Goal: Feedback & Contribution: Leave review/rating

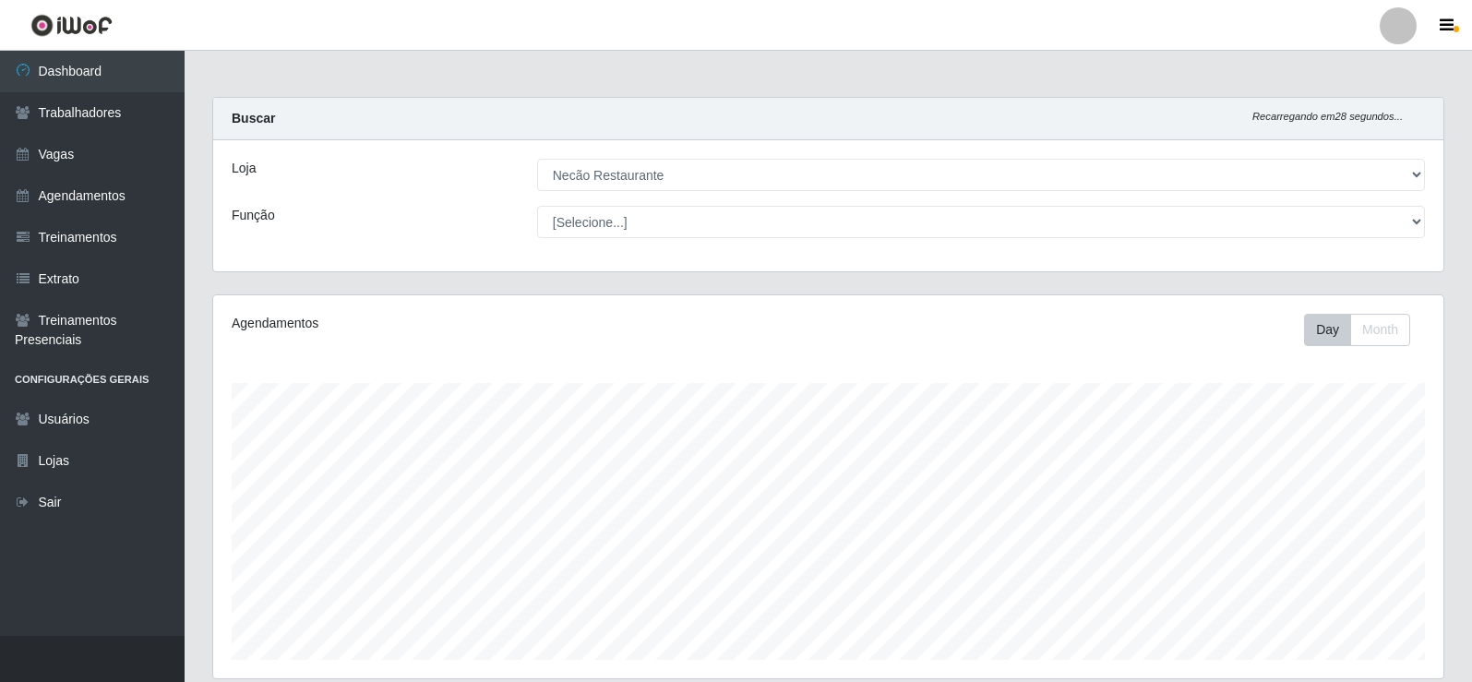
select select "334"
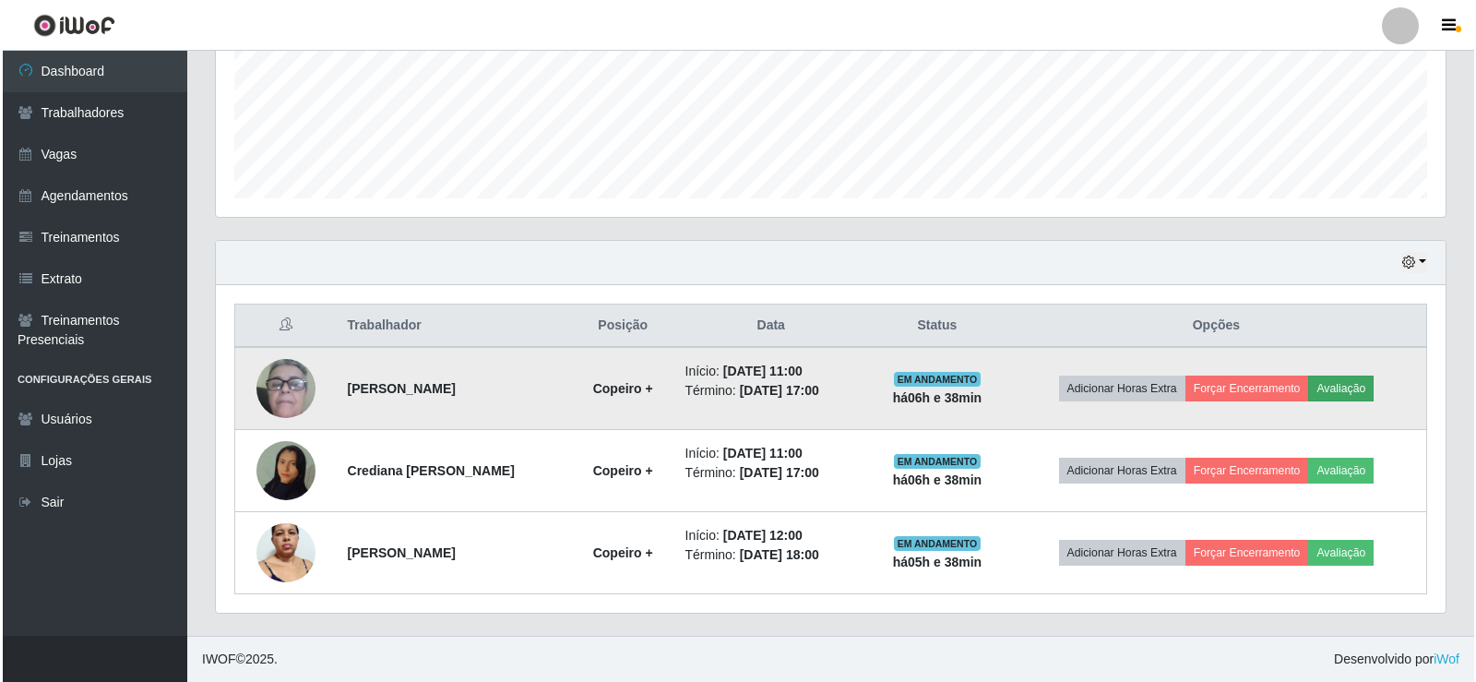
scroll to position [383, 1230]
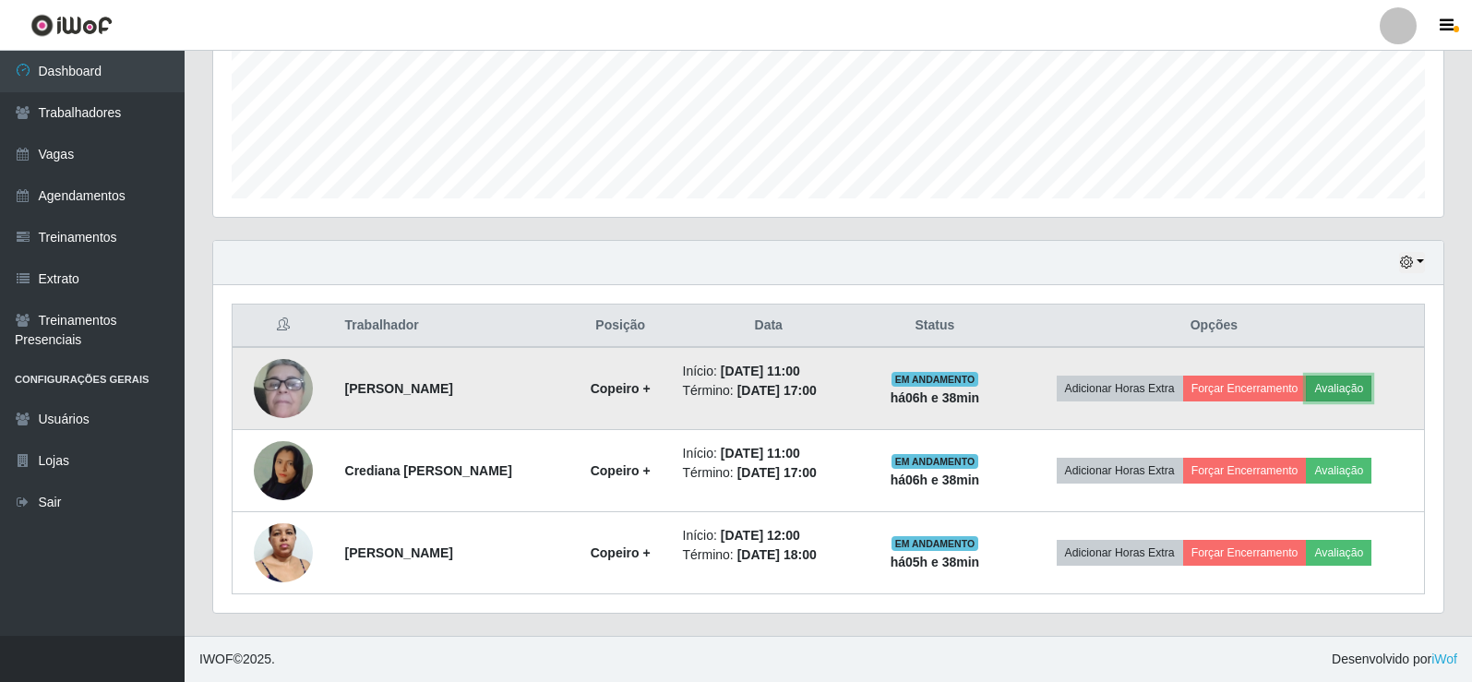
click at [1342, 385] on button "Avaliação" at bounding box center [1339, 389] width 66 height 26
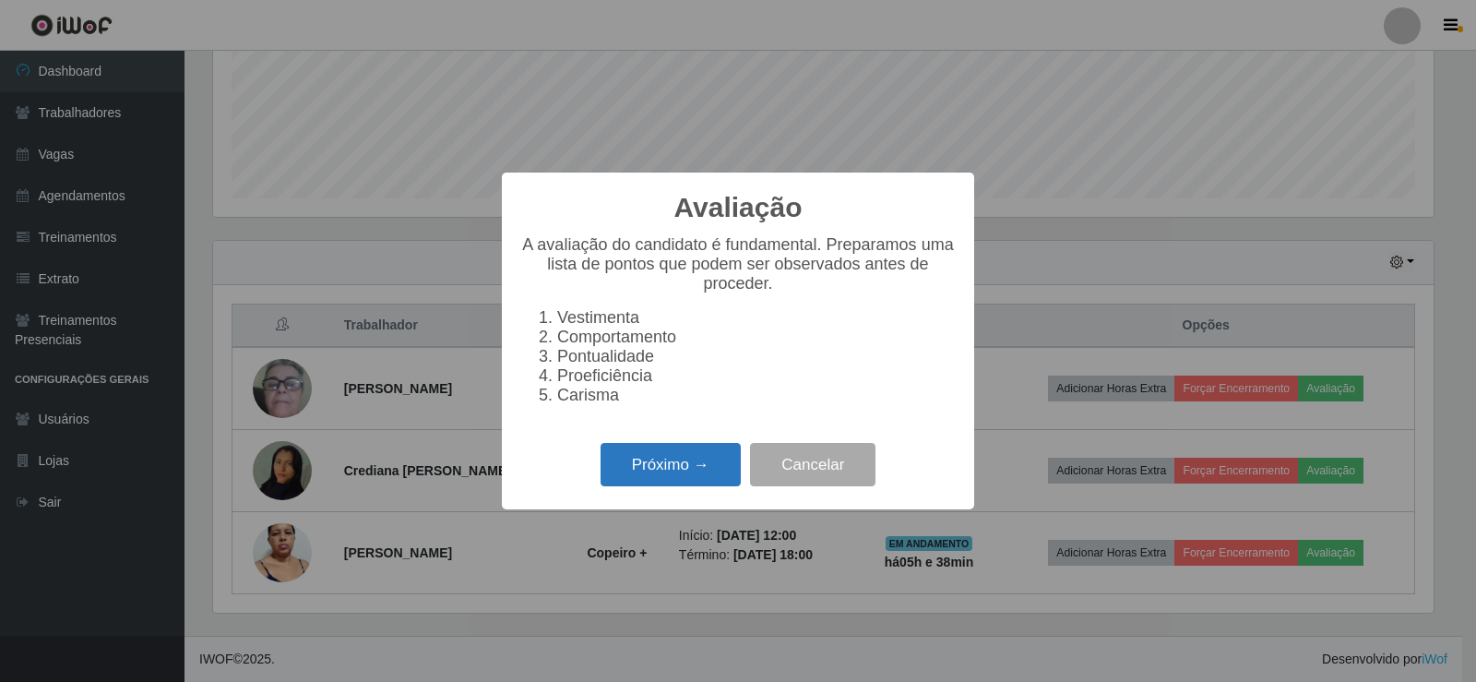
click at [674, 472] on button "Próximo →" at bounding box center [671, 464] width 140 height 43
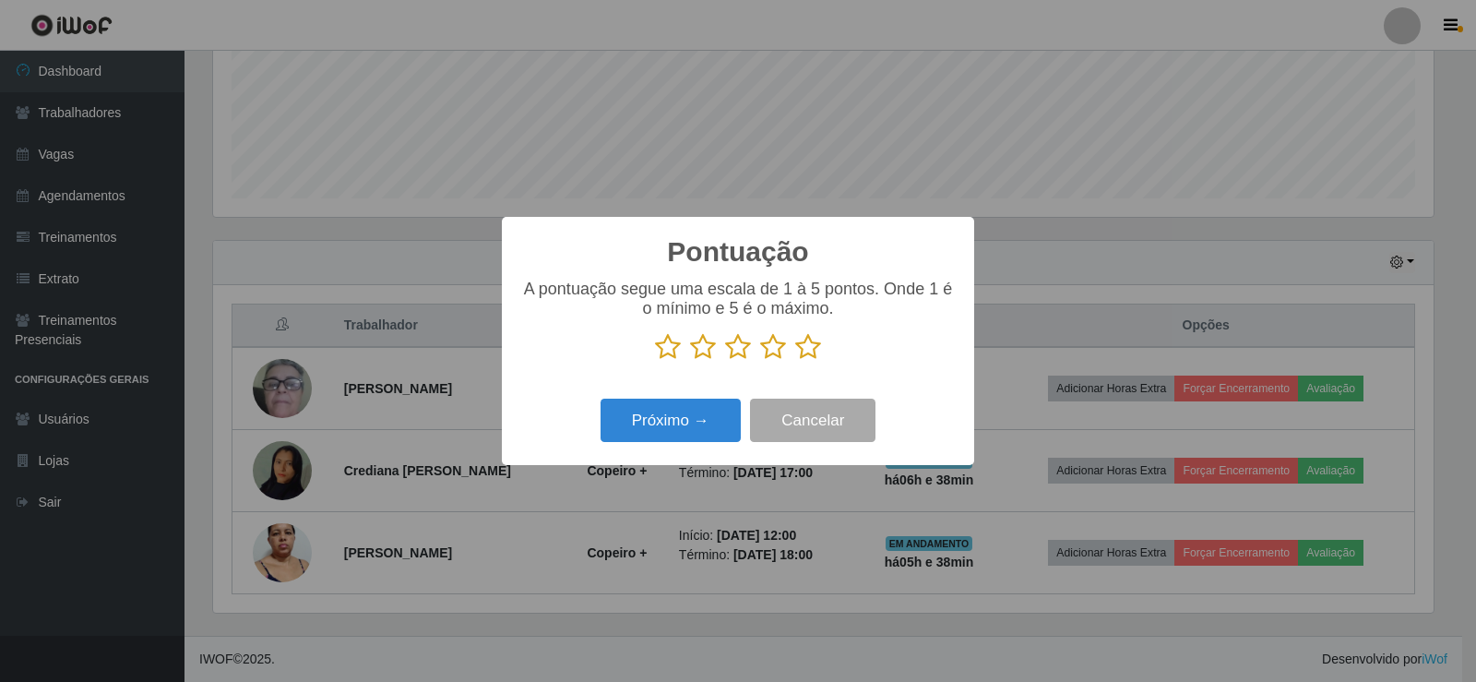
scroll to position [922323, 921485]
click at [802, 347] on icon at bounding box center [808, 347] width 26 height 28
click at [795, 361] on input "radio" at bounding box center [795, 361] width 0 height 0
click at [677, 418] on button "Próximo →" at bounding box center [671, 420] width 140 height 43
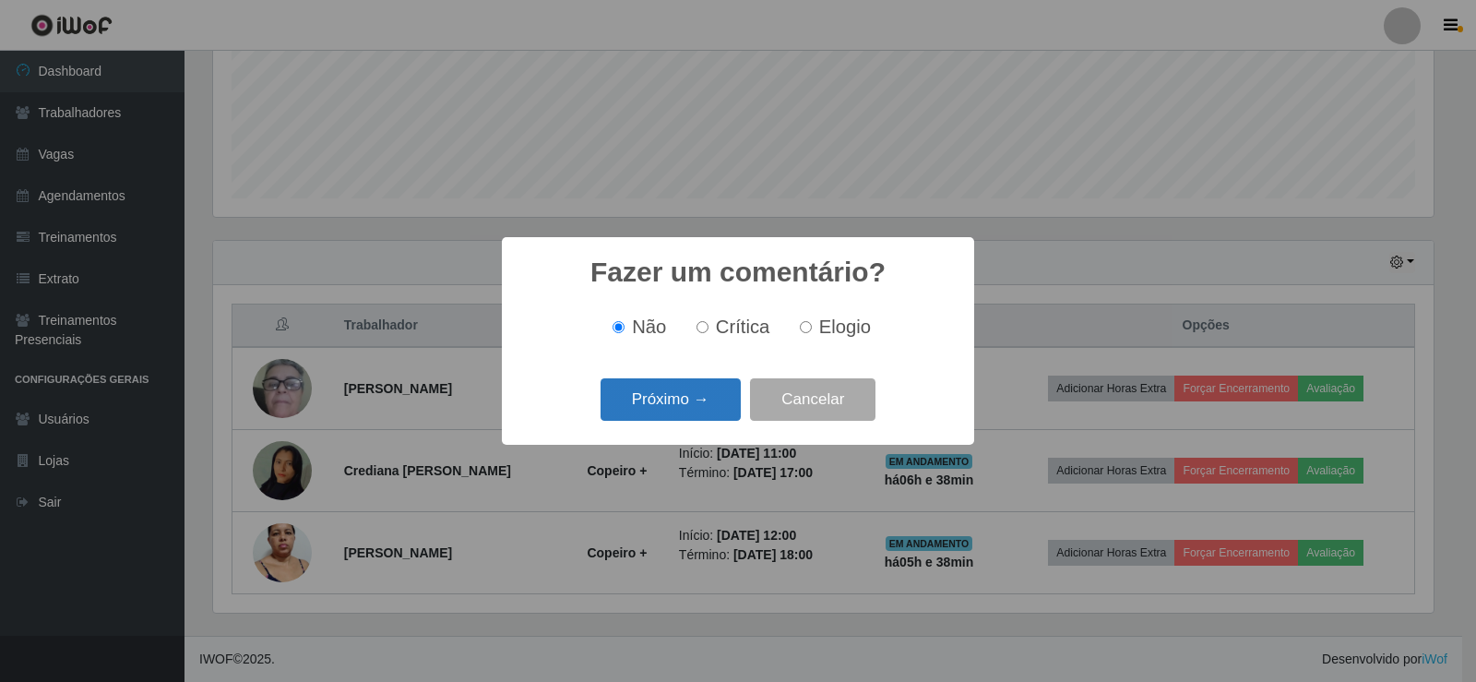
click at [682, 410] on button "Próximo →" at bounding box center [671, 399] width 140 height 43
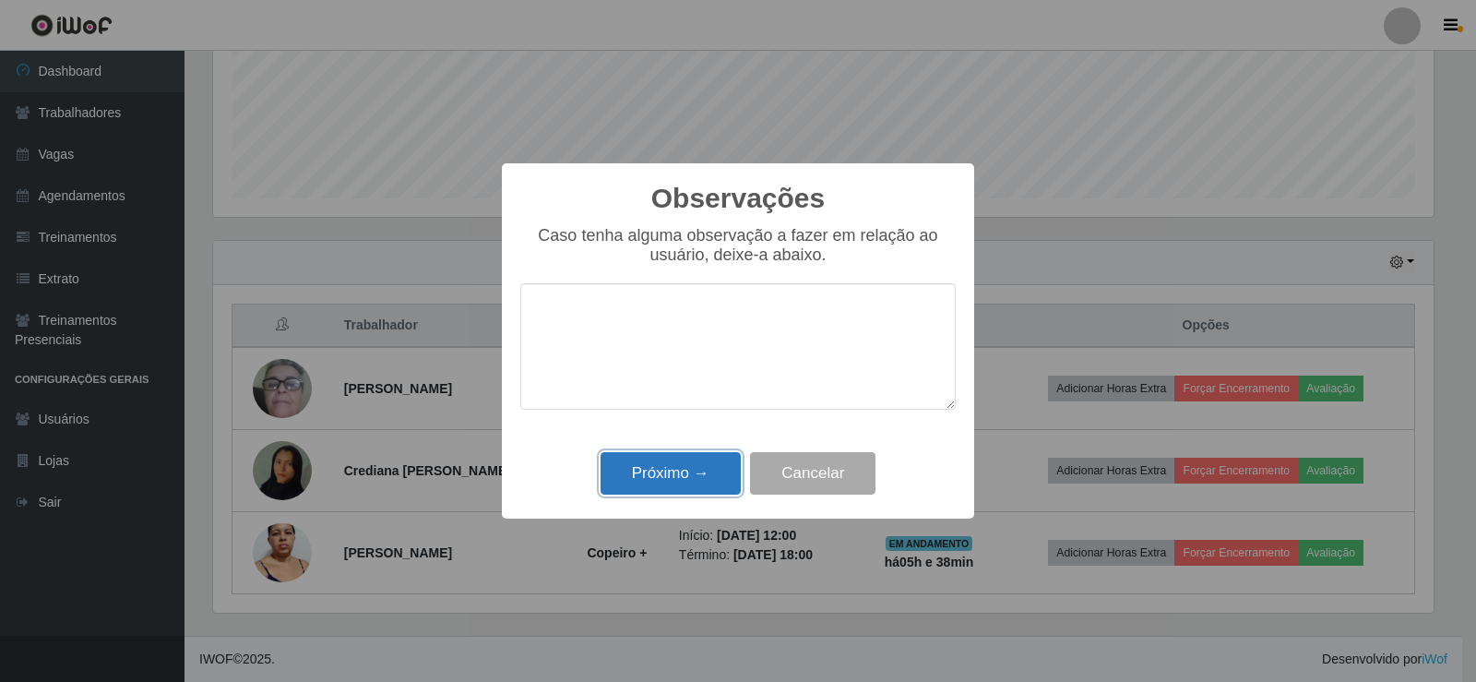
click at [659, 479] on button "Próximo →" at bounding box center [671, 473] width 140 height 43
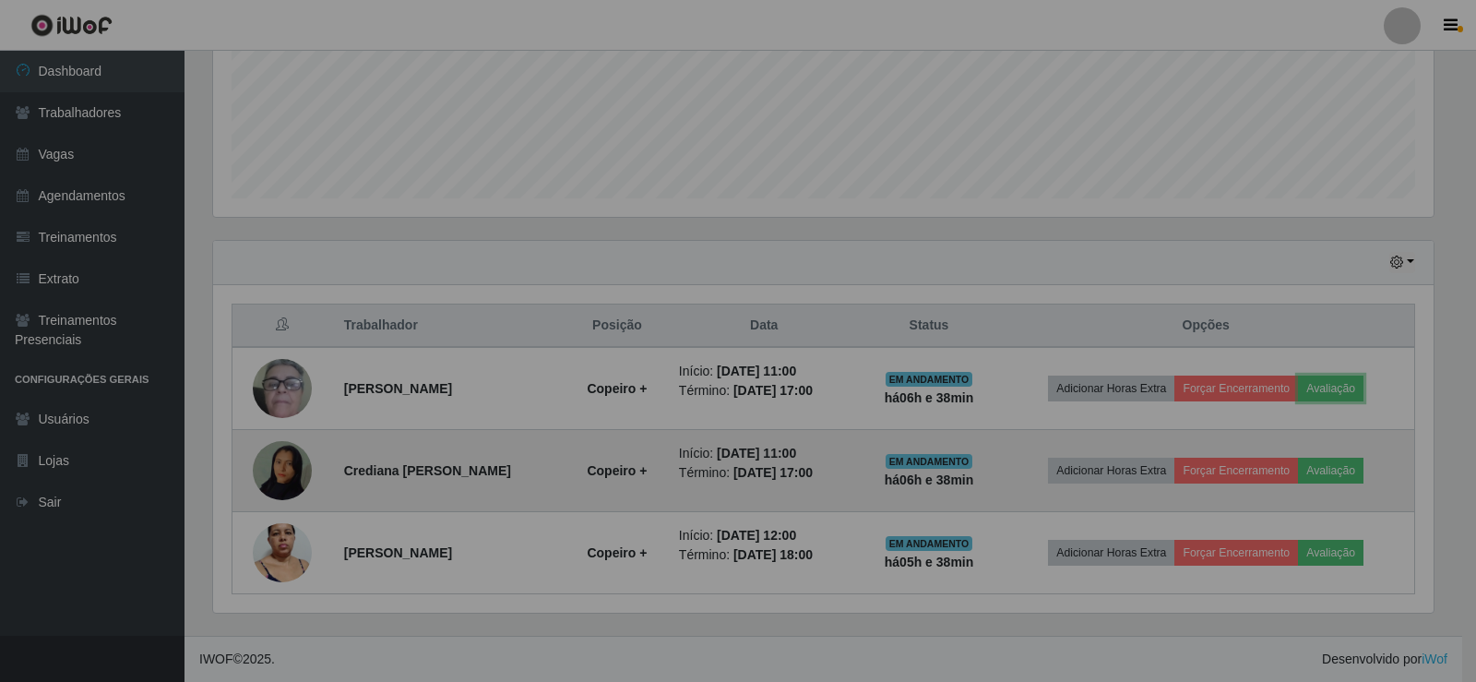
scroll to position [383, 1230]
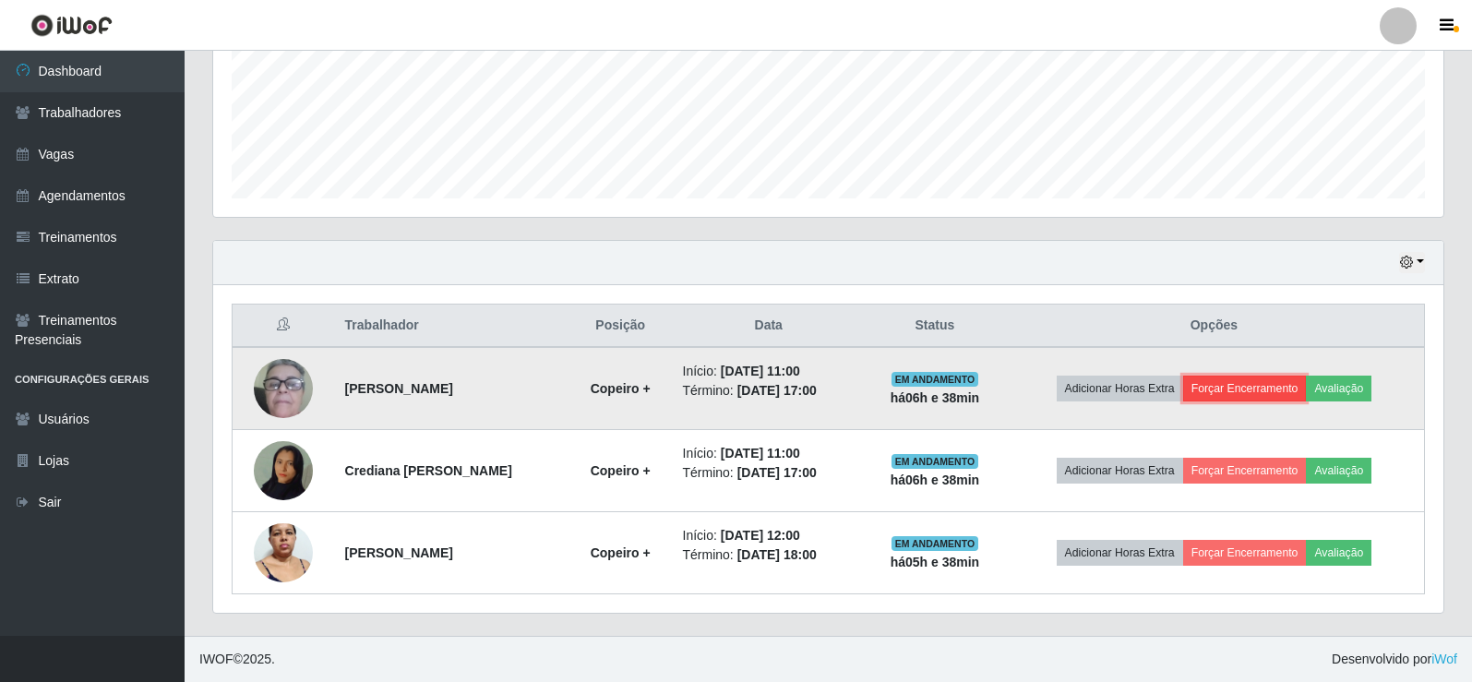
click at [1240, 390] on button "Forçar Encerramento" at bounding box center [1245, 389] width 124 height 26
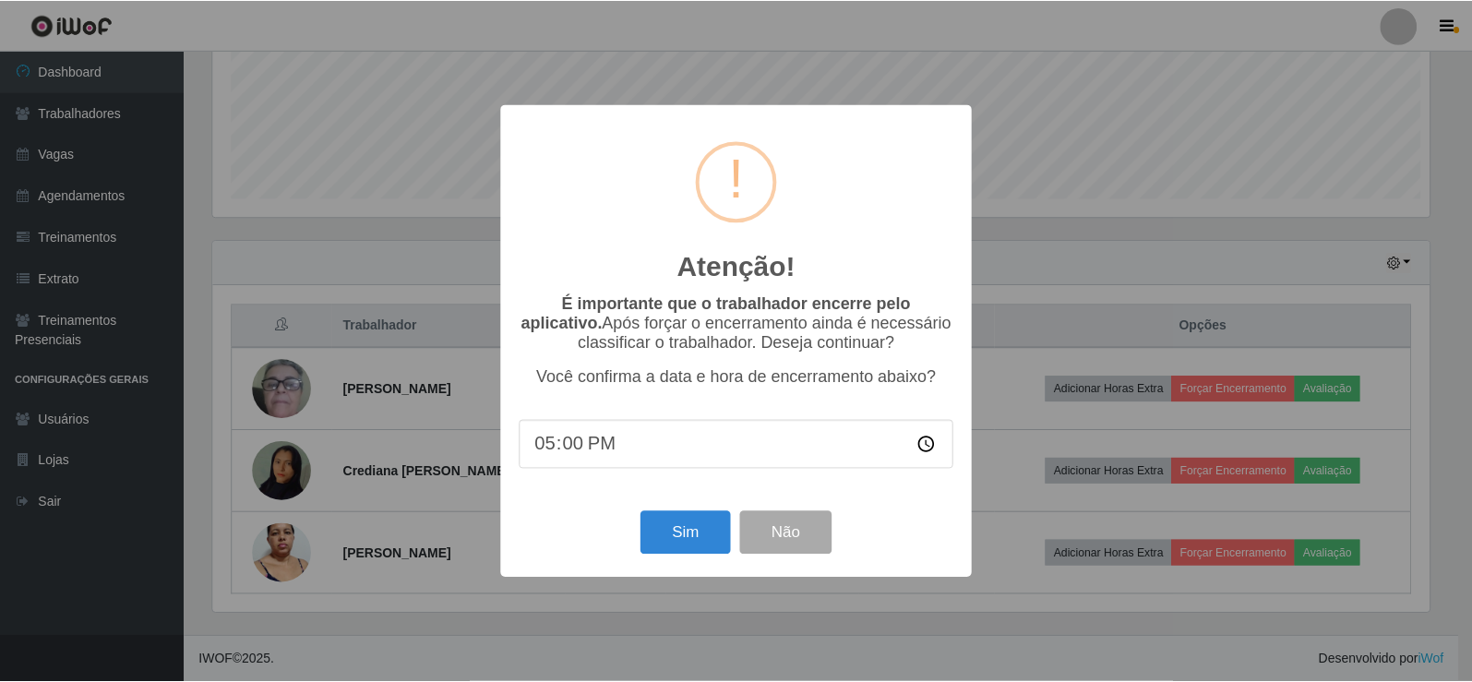
scroll to position [383, 1221]
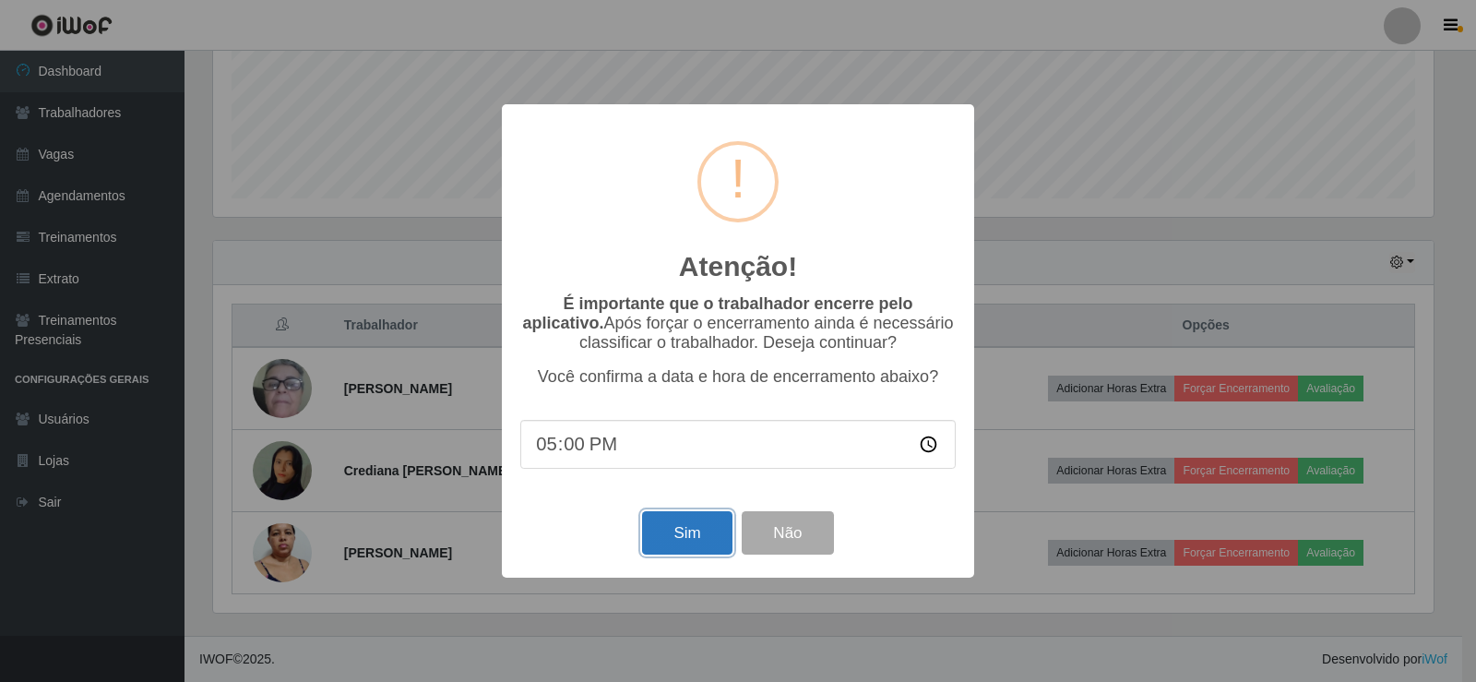
click at [684, 554] on button "Sim" at bounding box center [687, 532] width 90 height 43
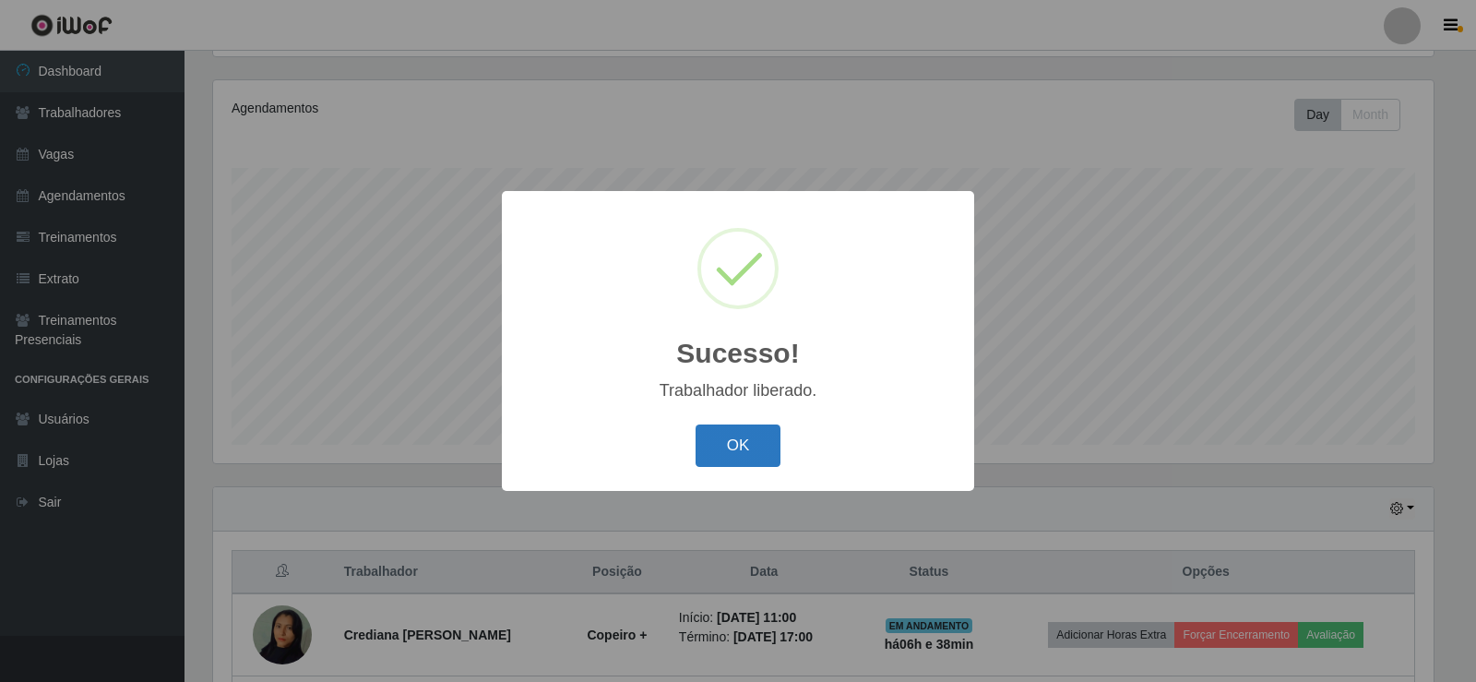
click at [744, 448] on button "OK" at bounding box center [739, 445] width 86 height 43
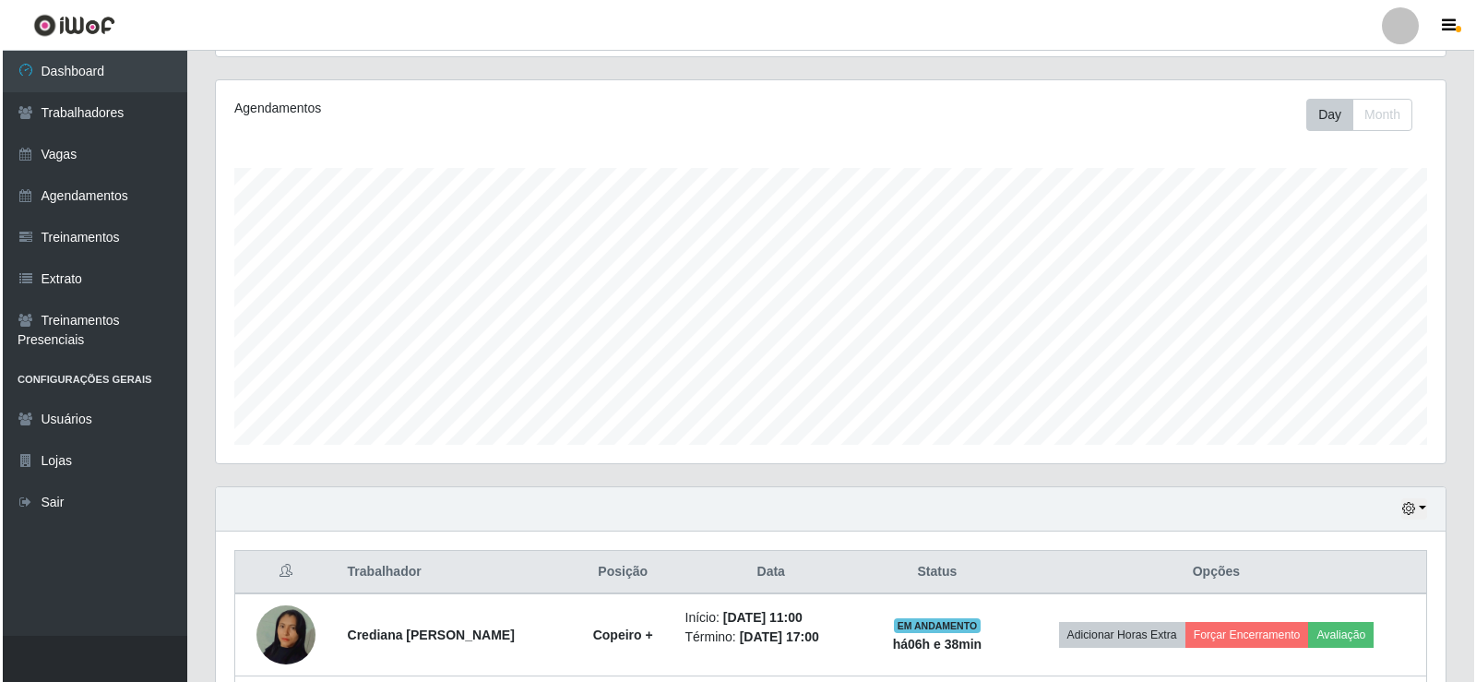
scroll to position [379, 0]
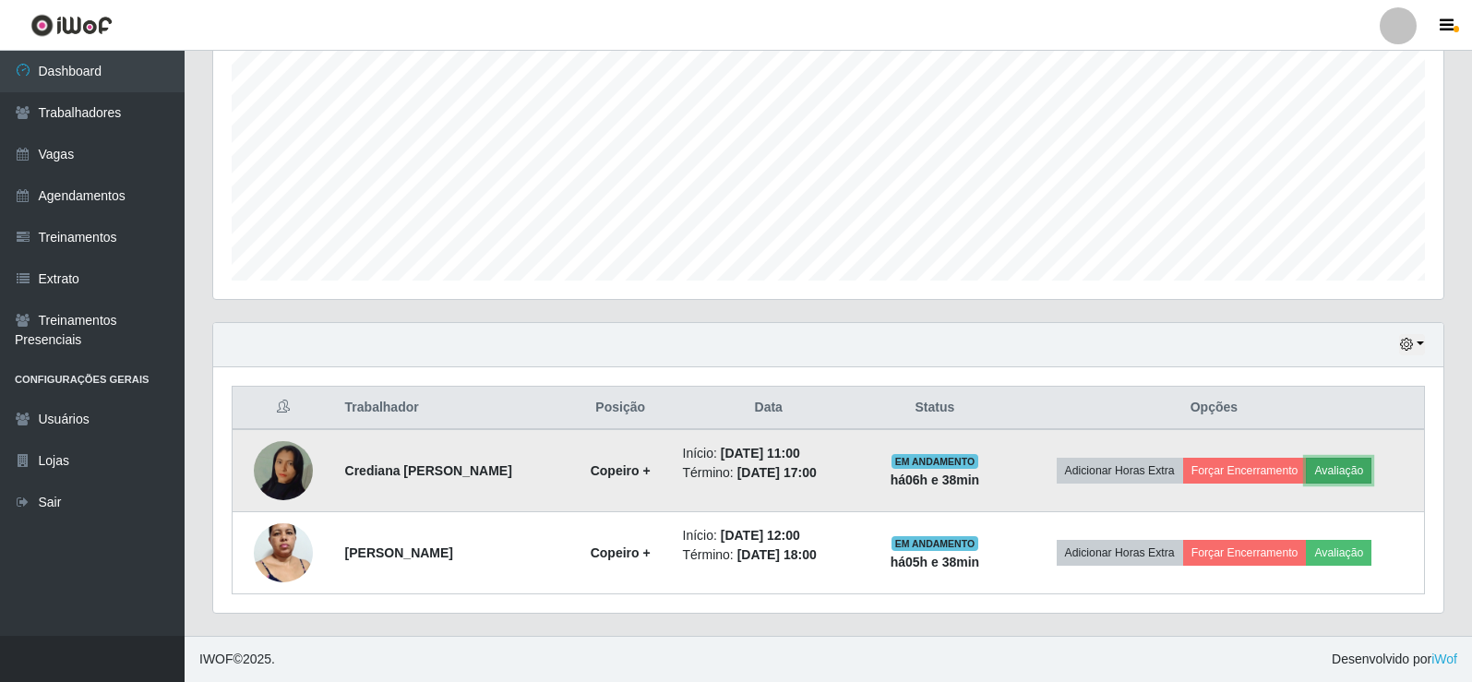
click at [1353, 476] on button "Avaliação" at bounding box center [1339, 471] width 66 height 26
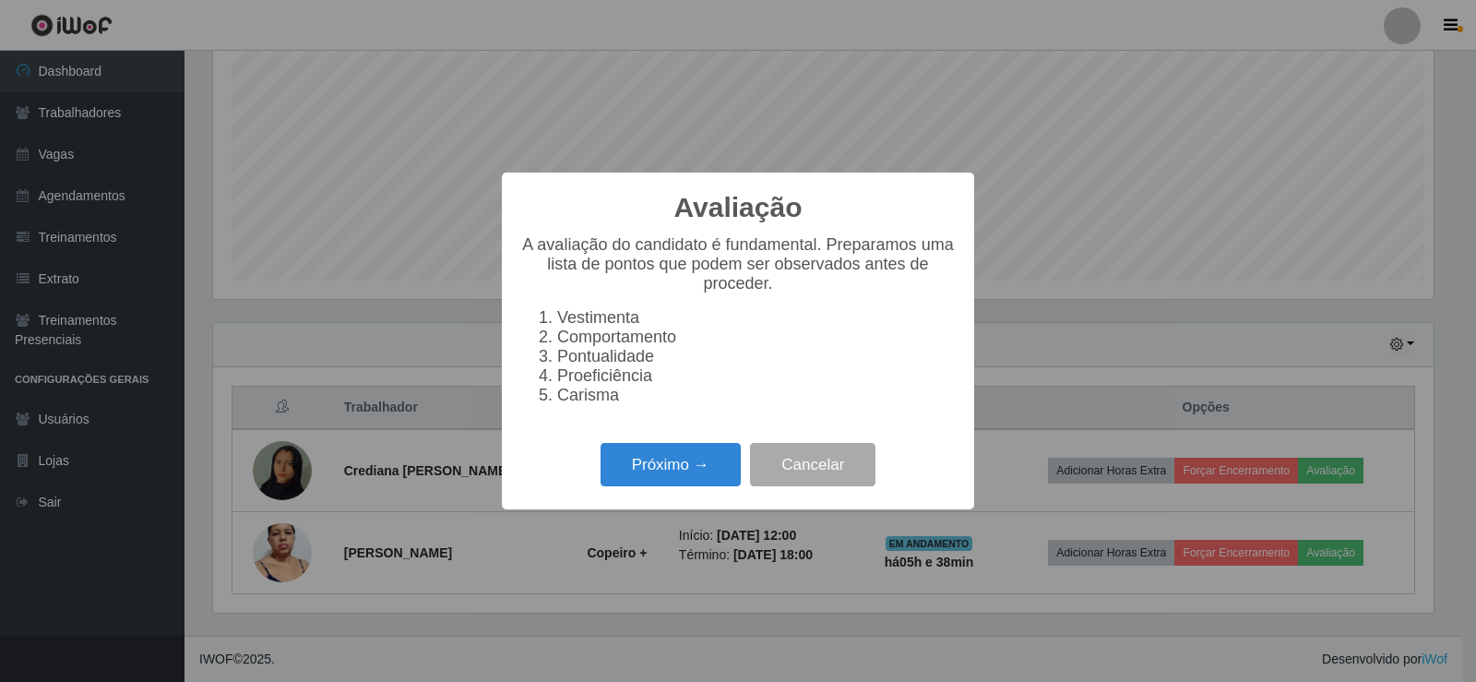
scroll to position [383, 1221]
click at [706, 477] on button "Próximo →" at bounding box center [671, 464] width 140 height 43
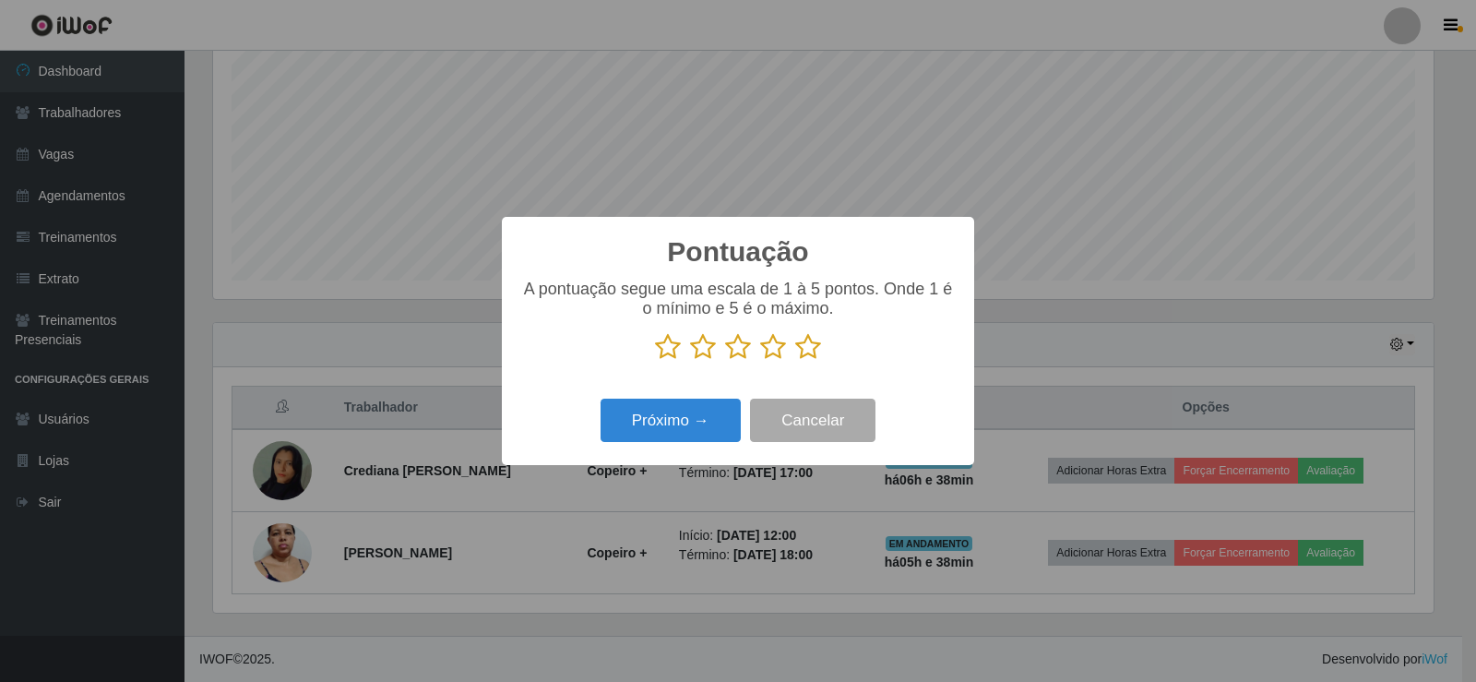
scroll to position [922323, 921485]
click at [801, 356] on icon at bounding box center [808, 347] width 26 height 28
click at [795, 361] on input "radio" at bounding box center [795, 361] width 0 height 0
click at [631, 436] on button "Próximo →" at bounding box center [671, 420] width 140 height 43
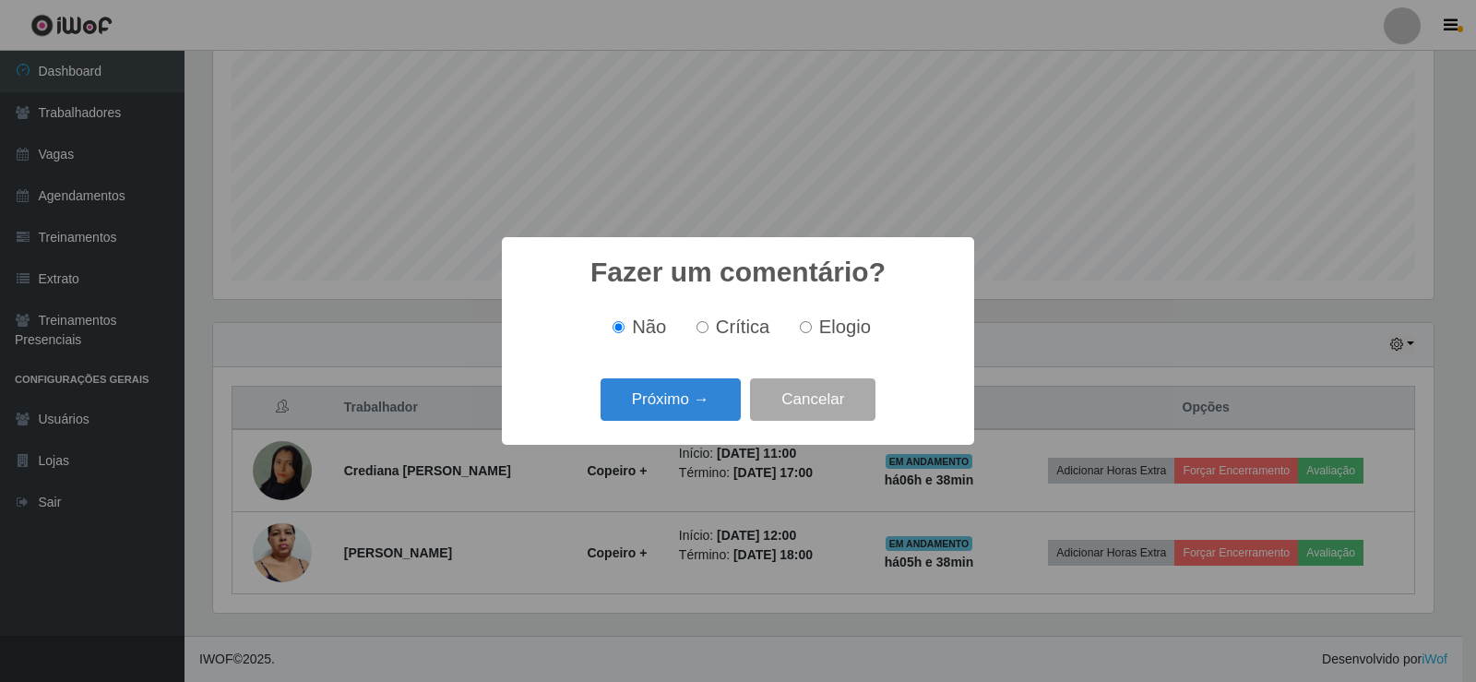
click at [639, 422] on div "Próximo → Cancelar" at bounding box center [738, 399] width 436 height 53
click at [642, 413] on button "Próximo →" at bounding box center [671, 399] width 140 height 43
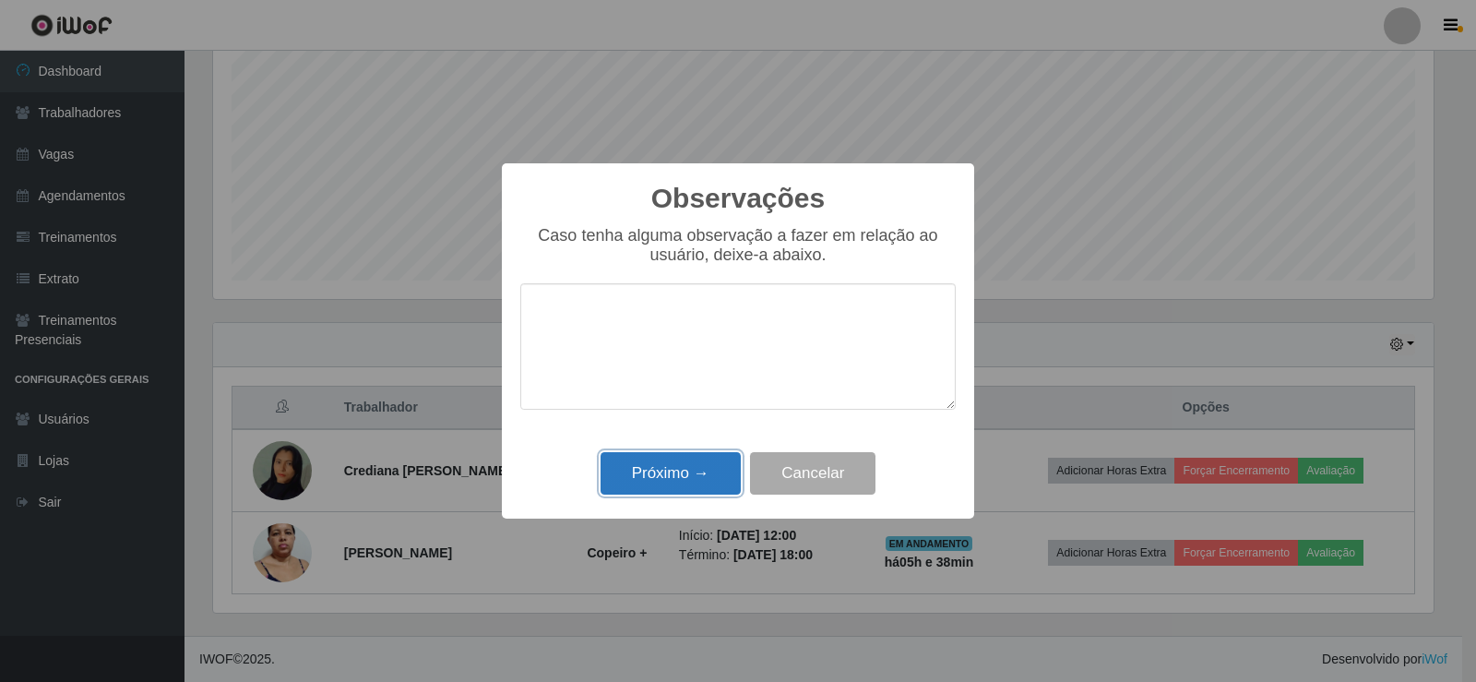
click at [710, 469] on button "Próximo →" at bounding box center [671, 473] width 140 height 43
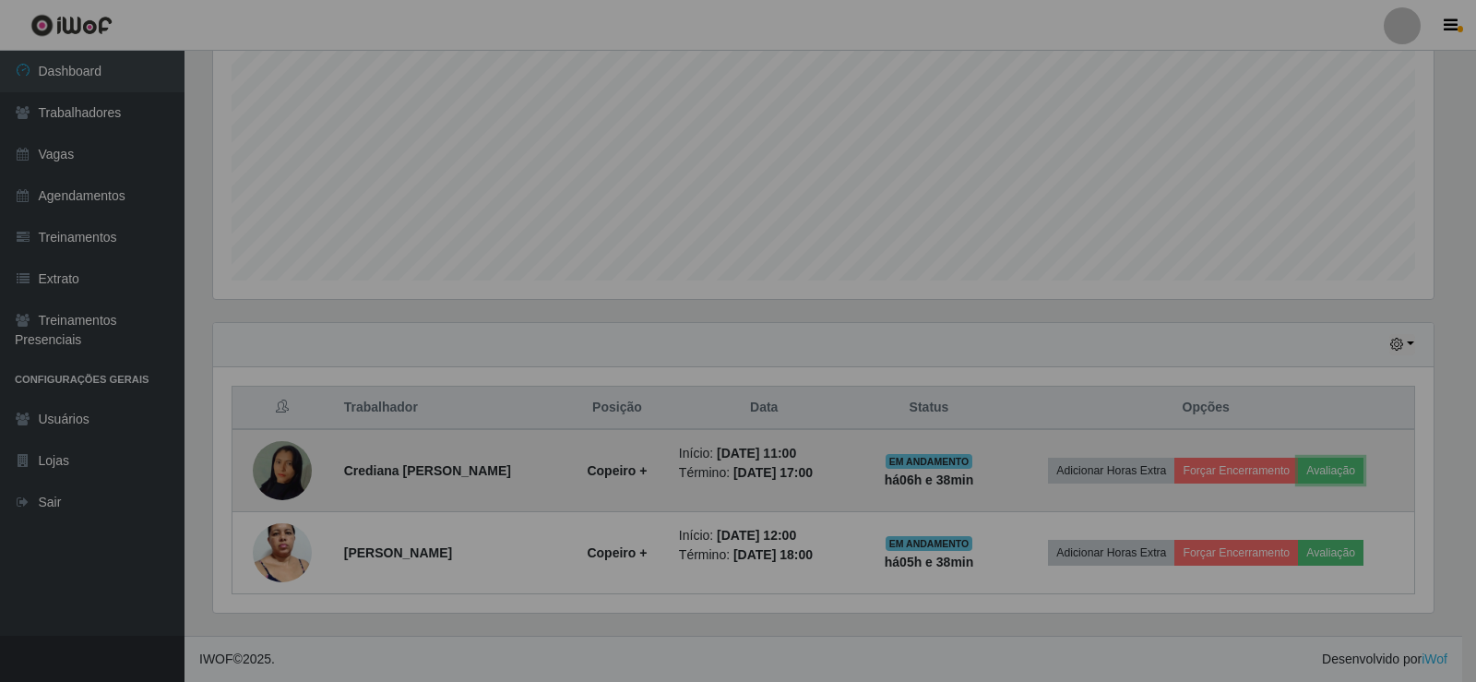
scroll to position [383, 1230]
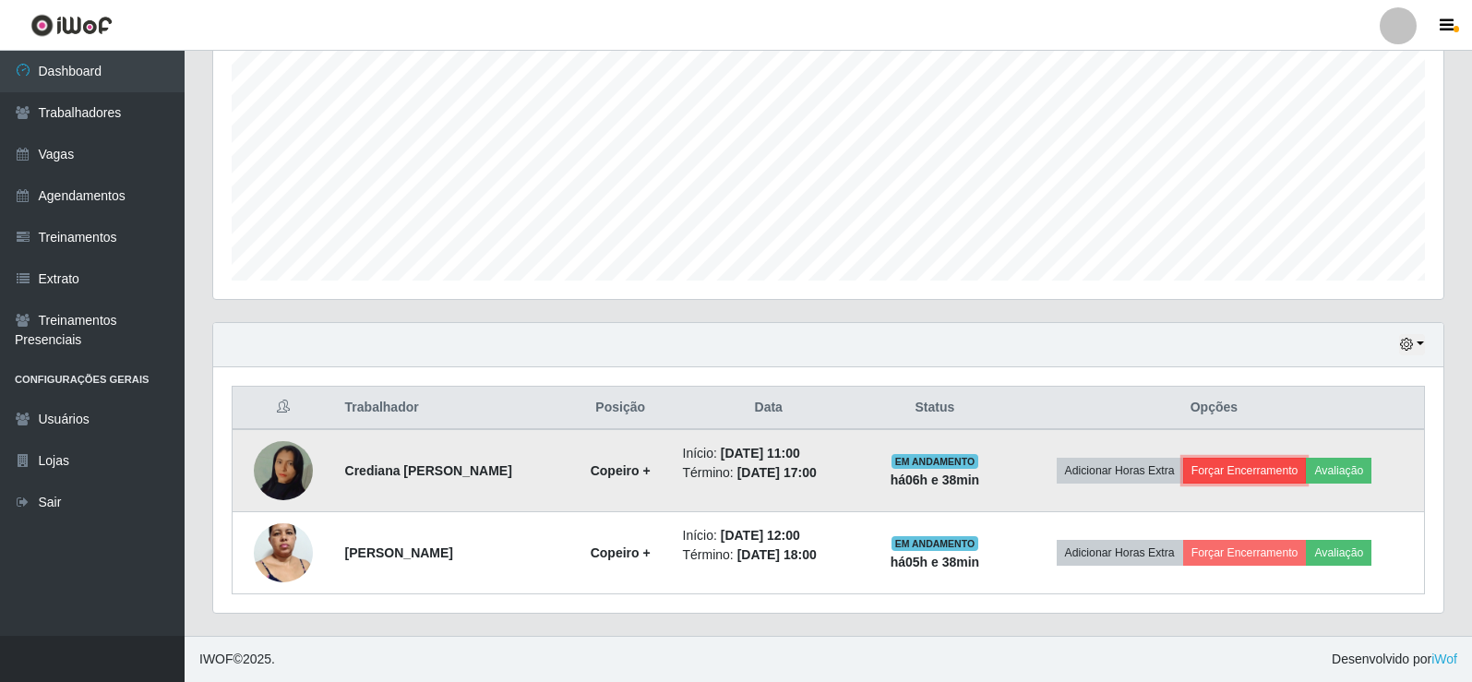
click at [1290, 471] on button "Forçar Encerramento" at bounding box center [1245, 471] width 124 height 26
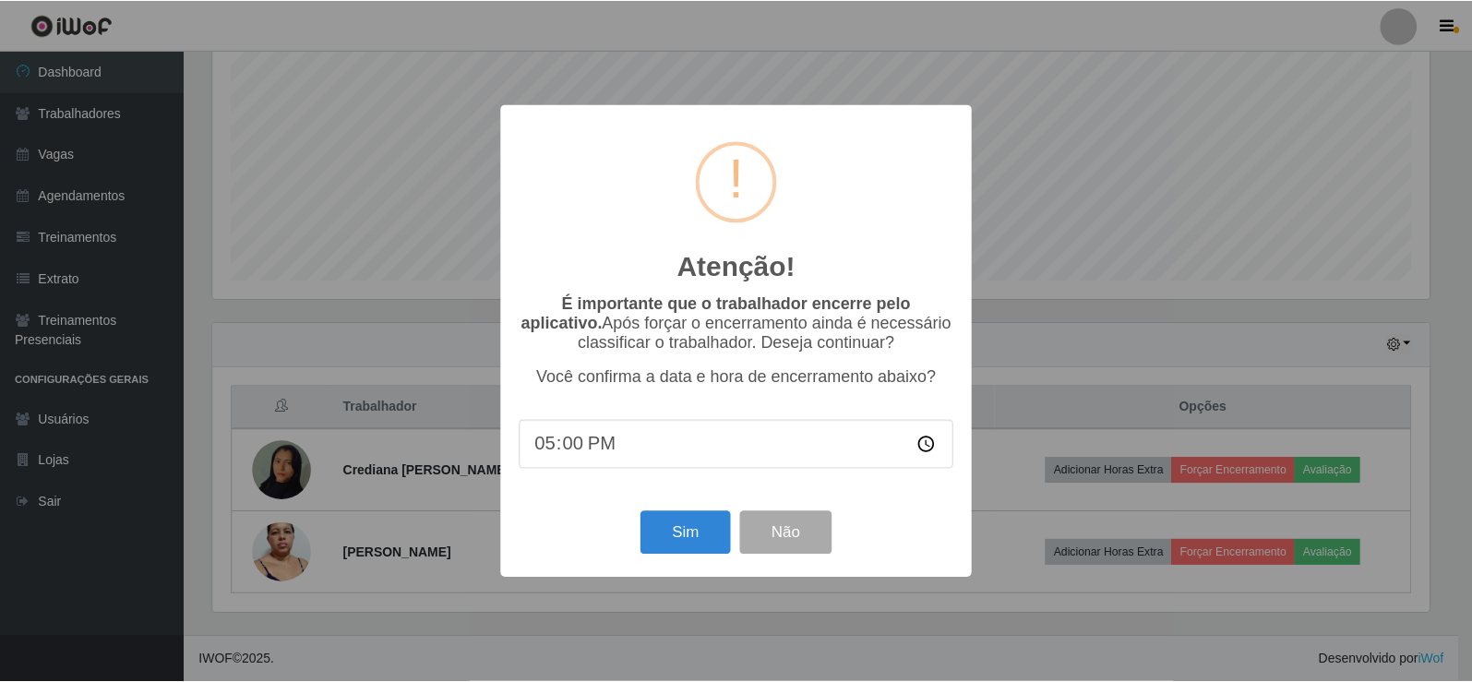
scroll to position [383, 1221]
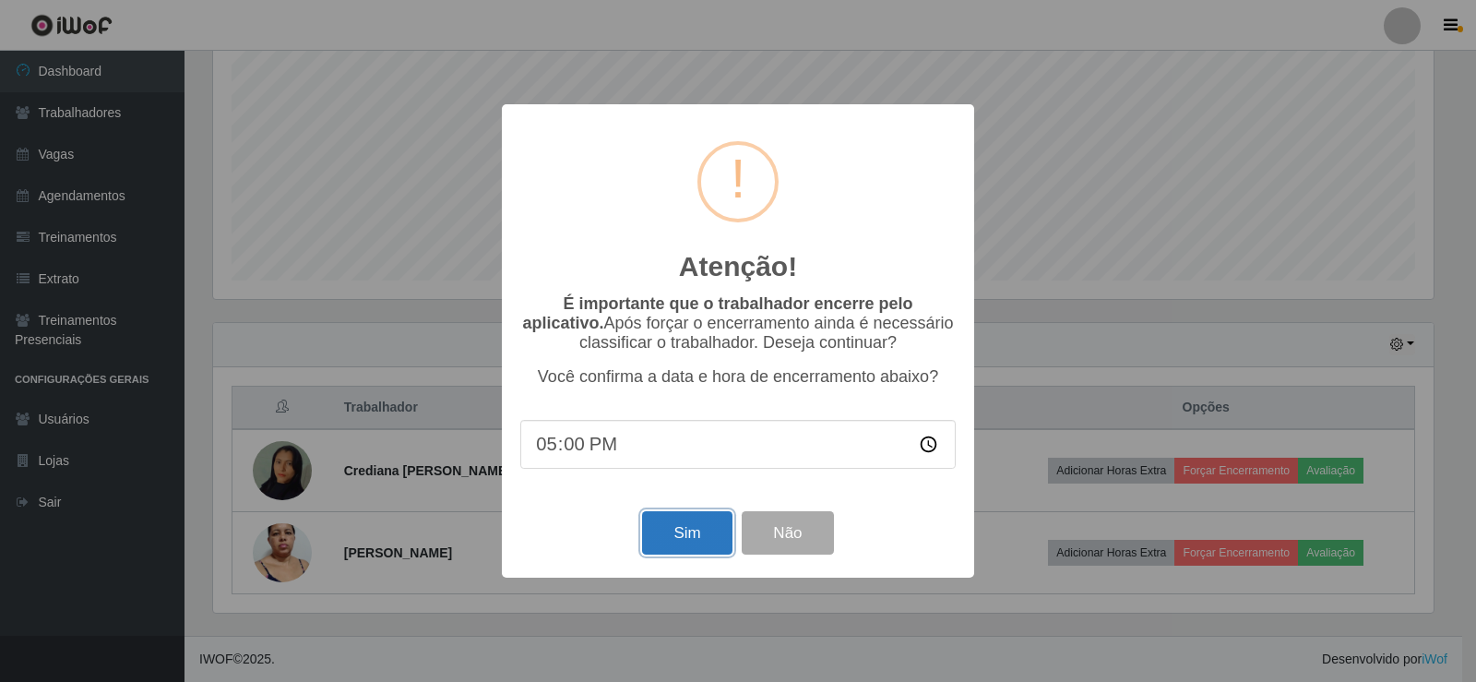
click at [663, 540] on button "Sim" at bounding box center [687, 532] width 90 height 43
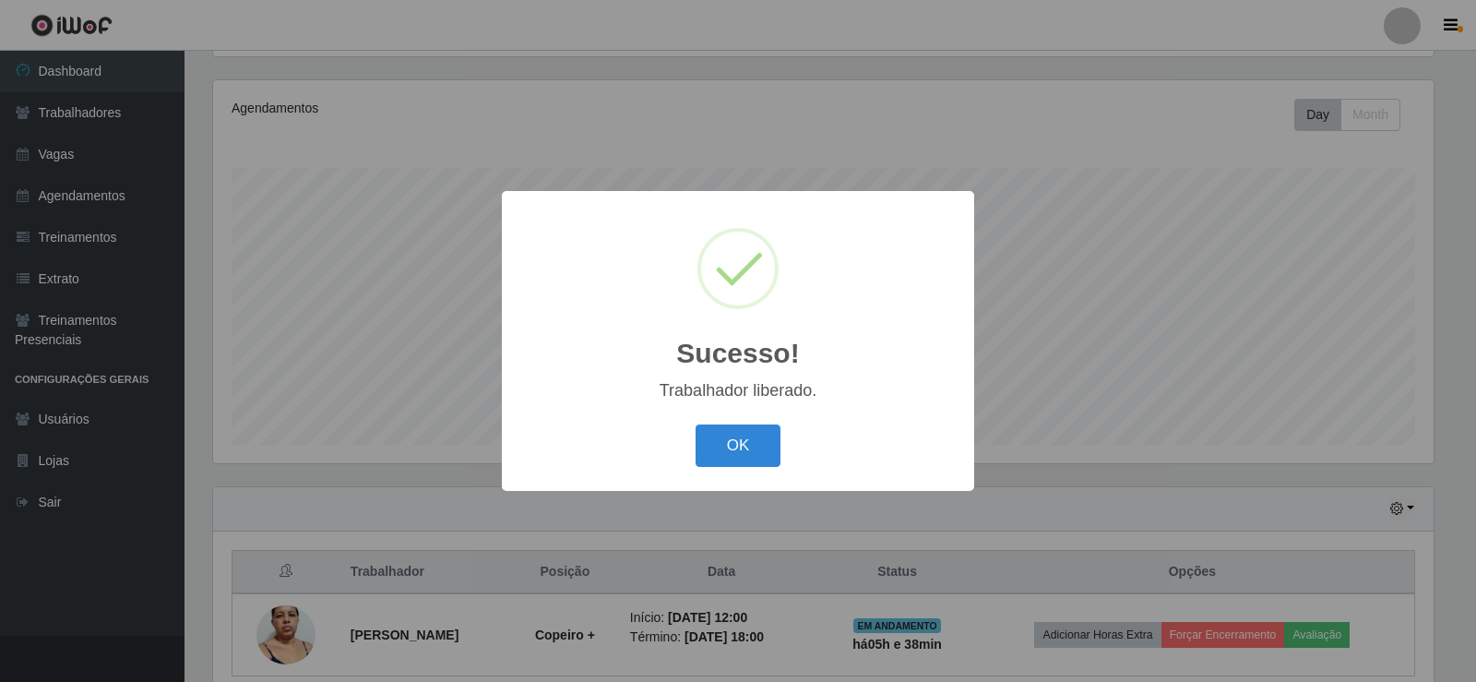
click at [734, 471] on div "OK Cancel" at bounding box center [738, 445] width 436 height 53
click at [739, 450] on button "OK" at bounding box center [739, 445] width 86 height 43
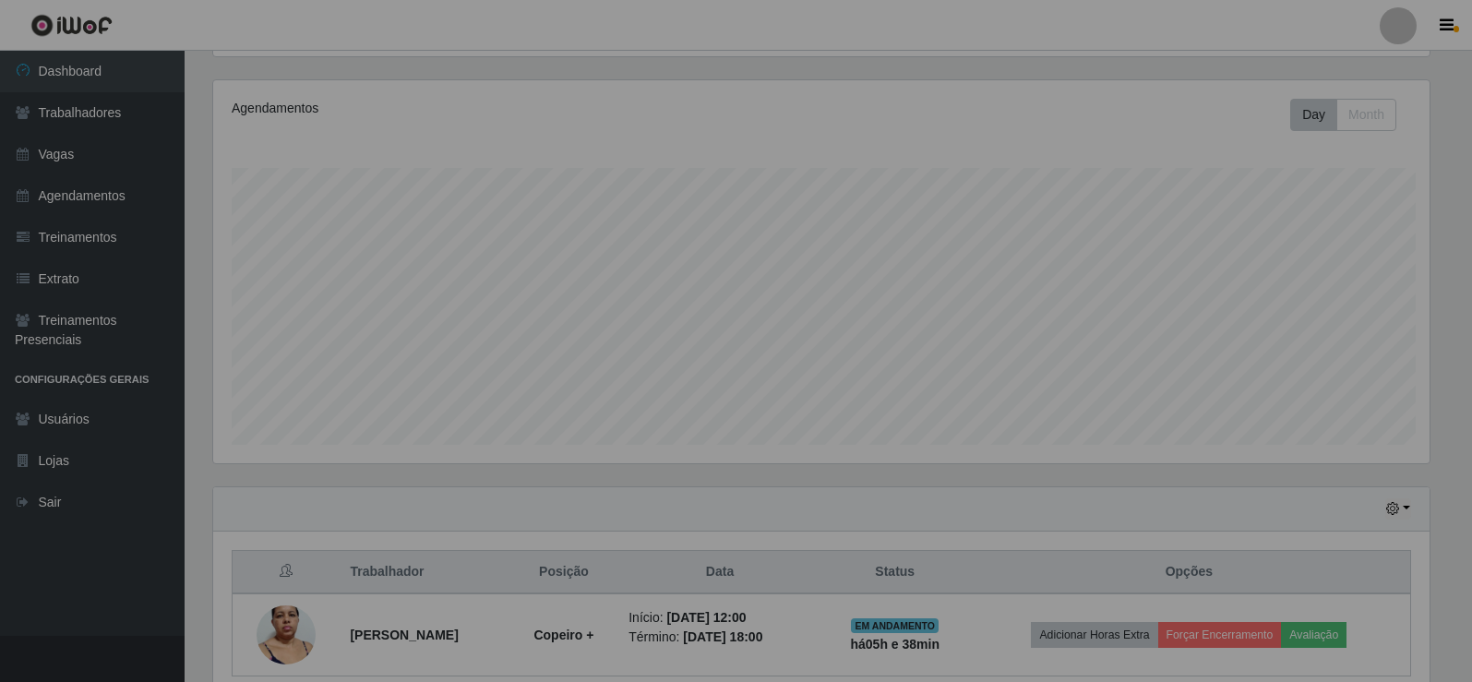
scroll to position [0, 0]
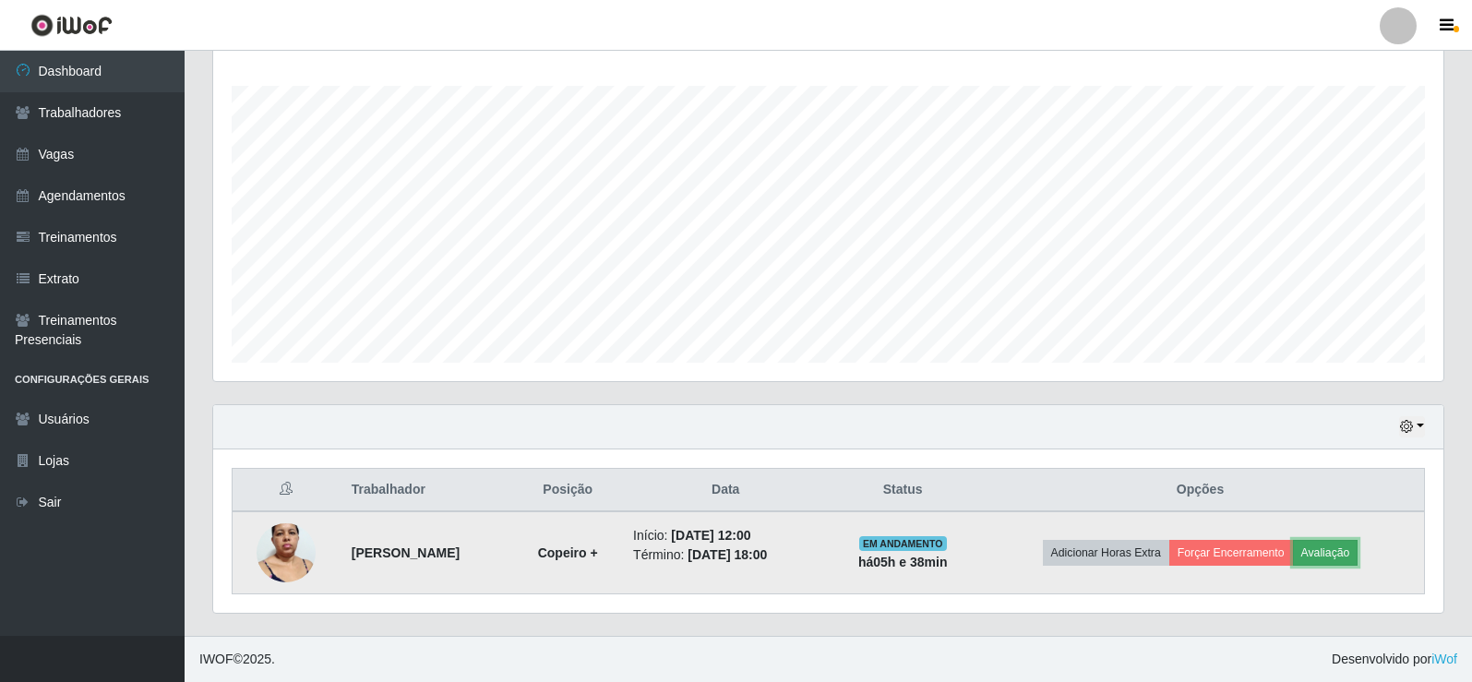
click at [1353, 553] on button "Avaliação" at bounding box center [1326, 553] width 66 height 26
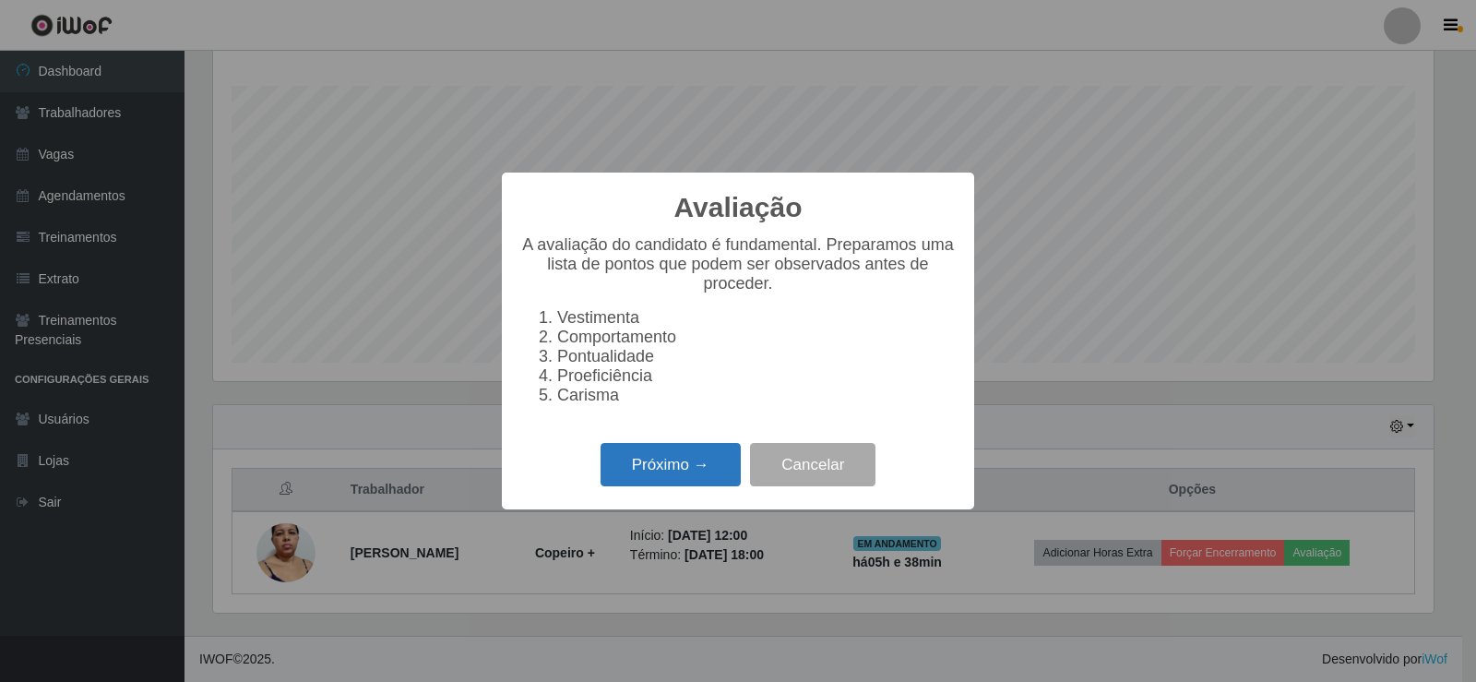
click at [681, 472] on button "Próximo →" at bounding box center [671, 464] width 140 height 43
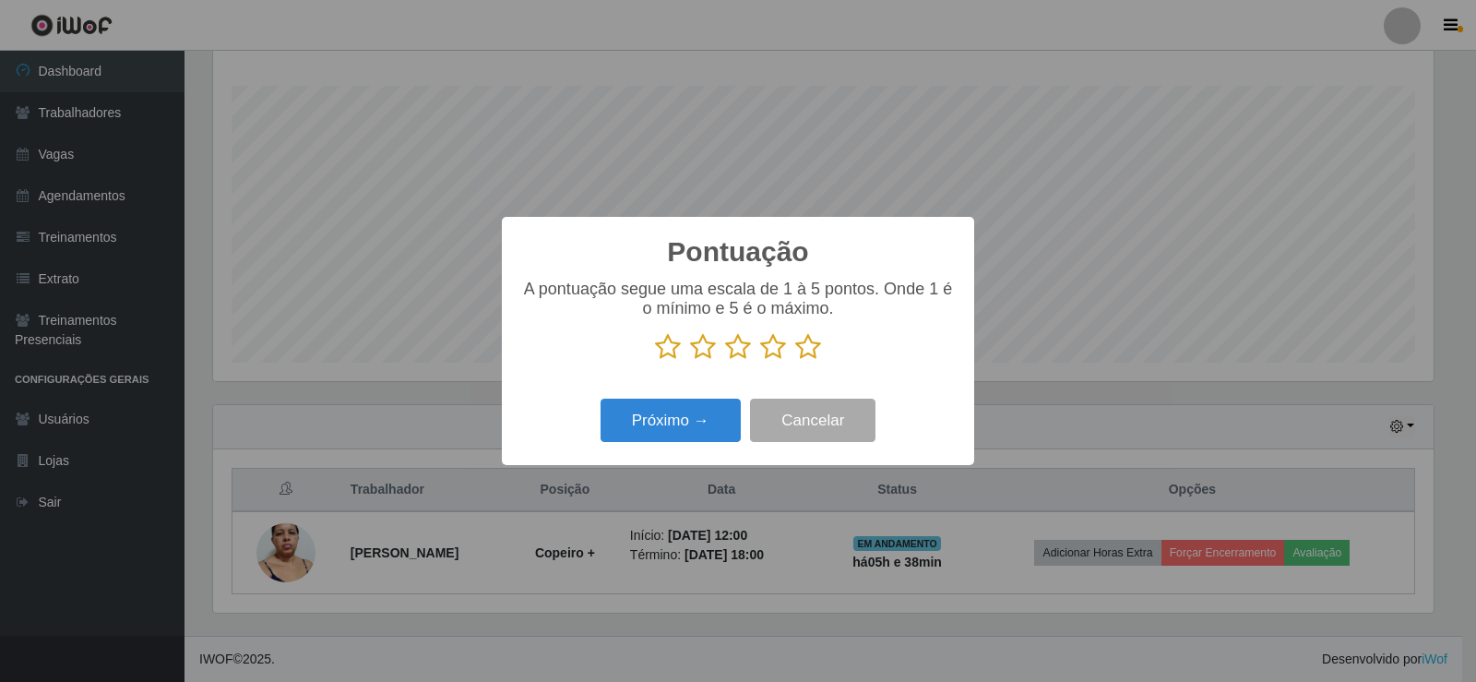
click at [801, 347] on icon at bounding box center [808, 347] width 26 height 28
click at [795, 361] on input "radio" at bounding box center [795, 361] width 0 height 0
click at [696, 412] on button "Próximo →" at bounding box center [671, 420] width 140 height 43
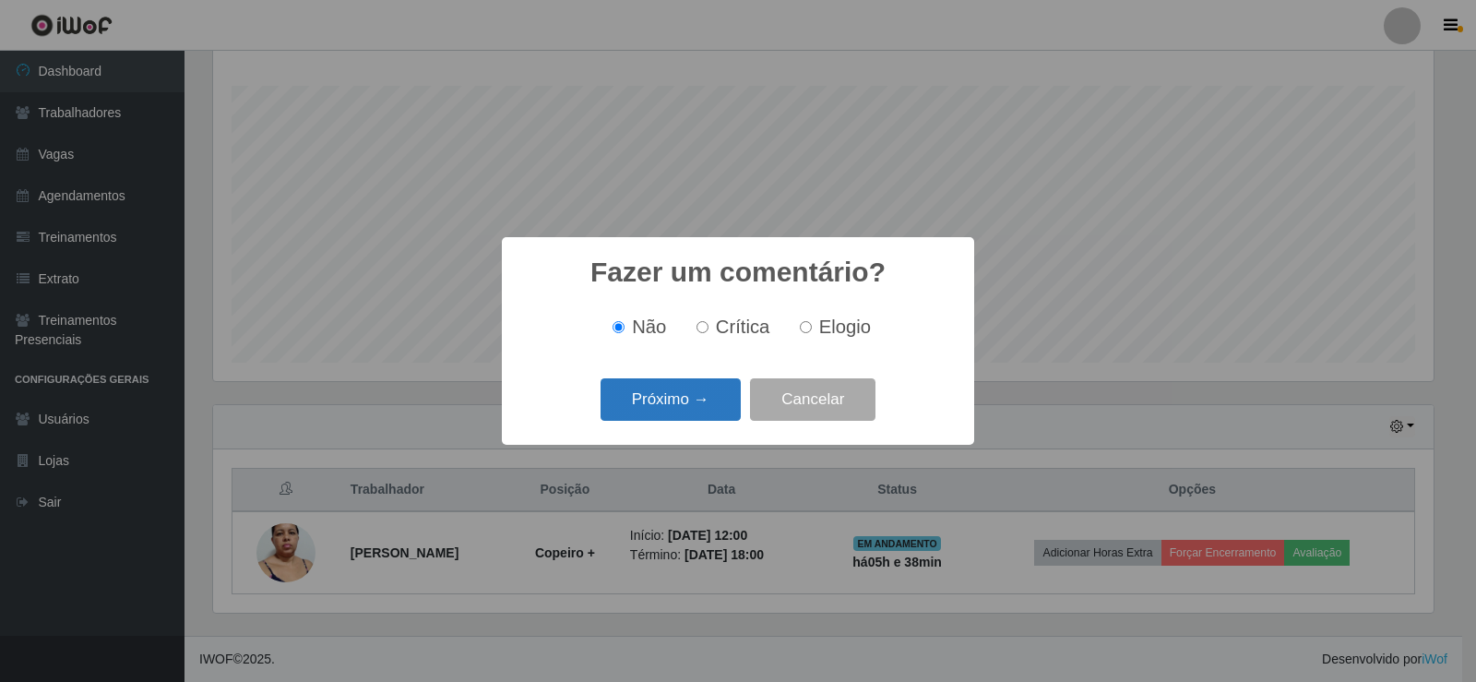
click at [701, 404] on button "Próximo →" at bounding box center [671, 399] width 140 height 43
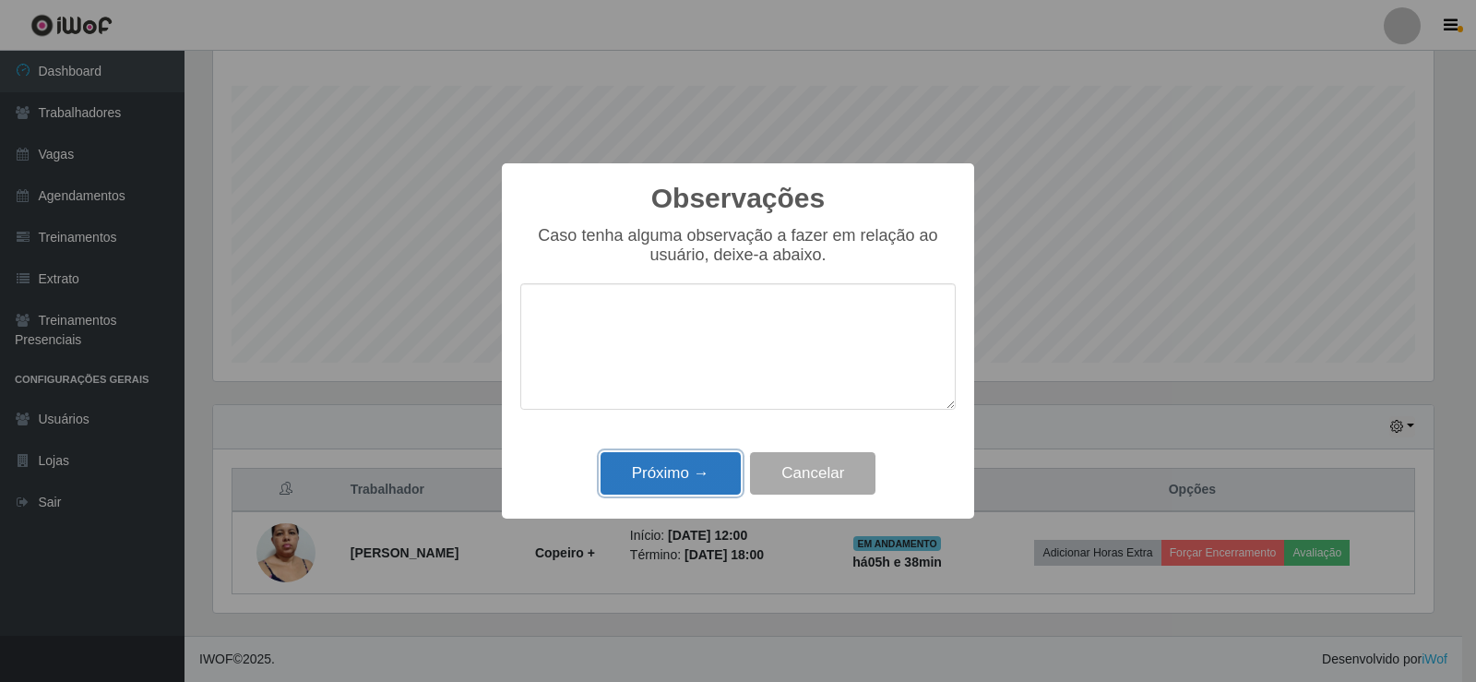
click at [710, 475] on button "Próximo →" at bounding box center [671, 473] width 140 height 43
